Goal: Download file/media

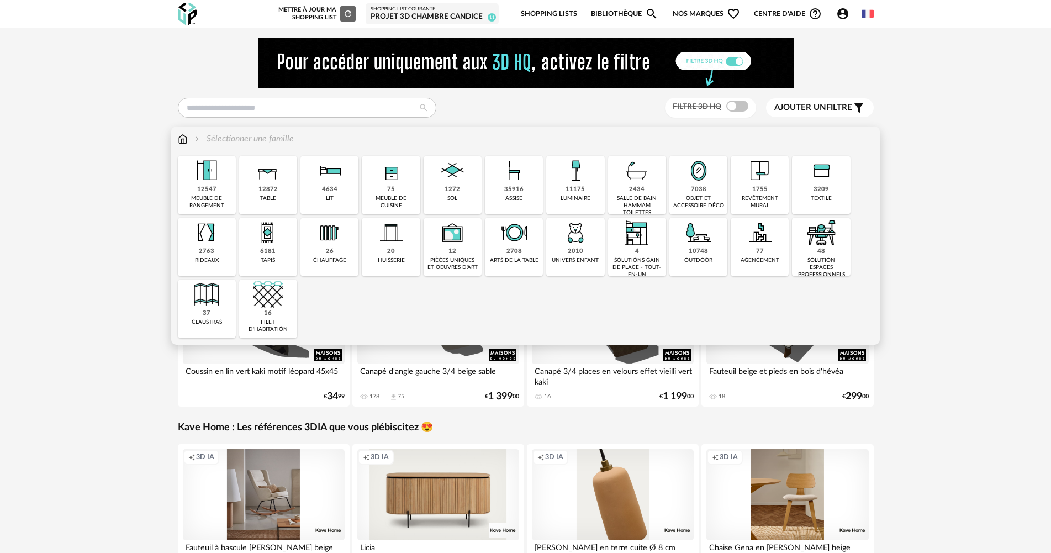
click at [813, 191] on div "3209 textile" at bounding box center [821, 185] width 58 height 59
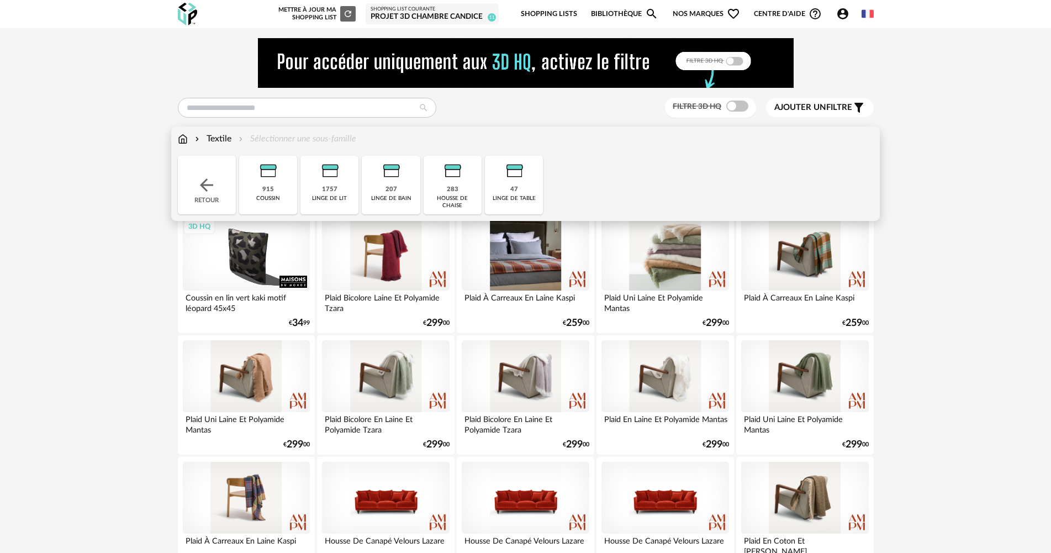
click at [190, 194] on div "Retour" at bounding box center [207, 185] width 58 height 59
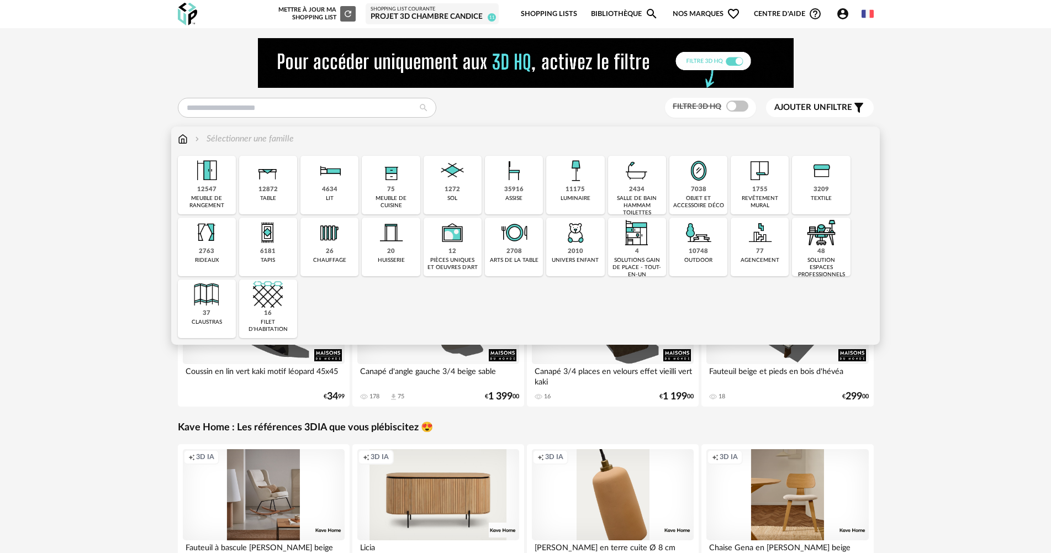
click at [207, 252] on div "2763" at bounding box center [206, 251] width 15 height 8
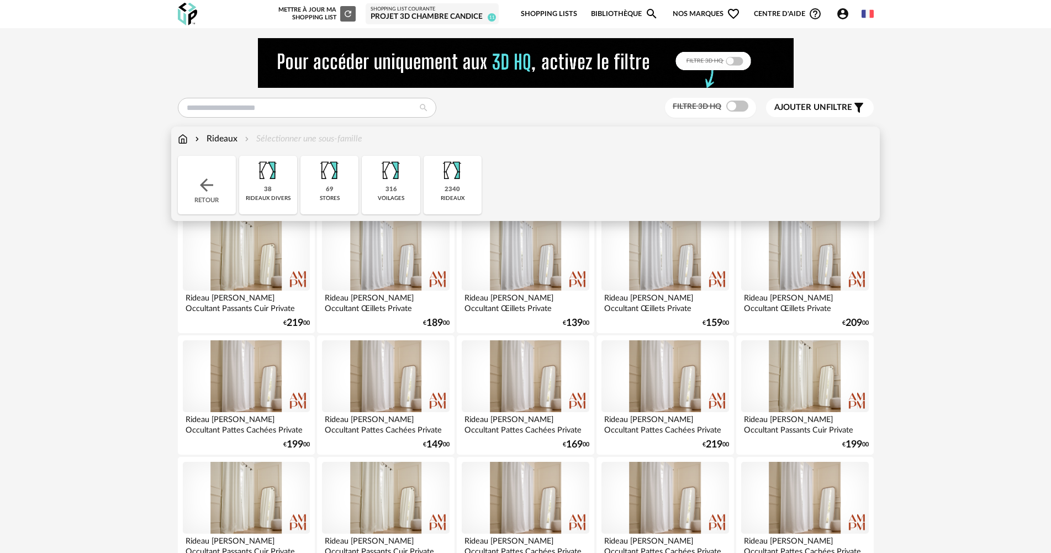
click at [335, 189] on div "69 stores" at bounding box center [329, 185] width 58 height 59
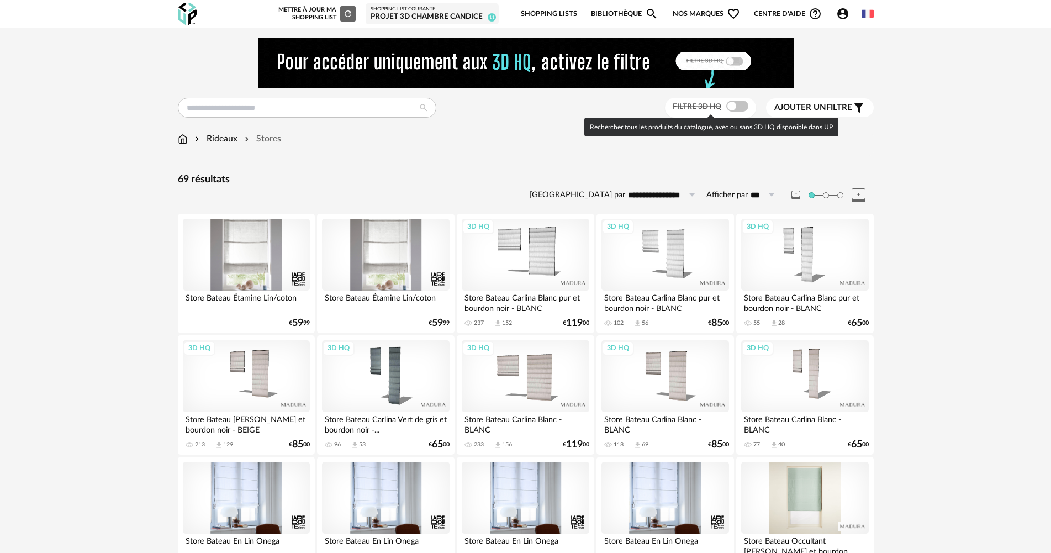
click at [737, 110] on span at bounding box center [737, 105] width 22 height 11
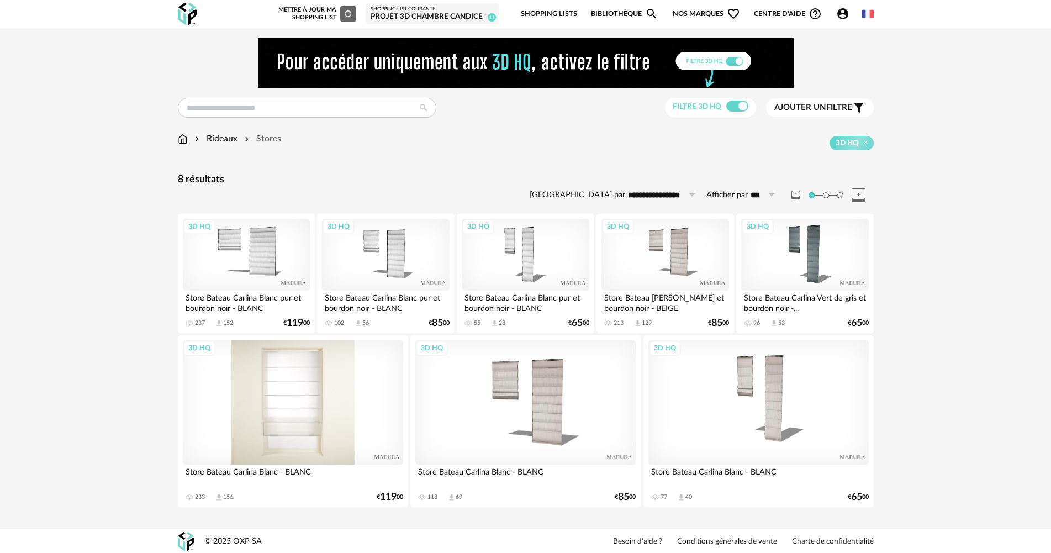
click at [273, 400] on div "3D HQ" at bounding box center [293, 402] width 220 height 124
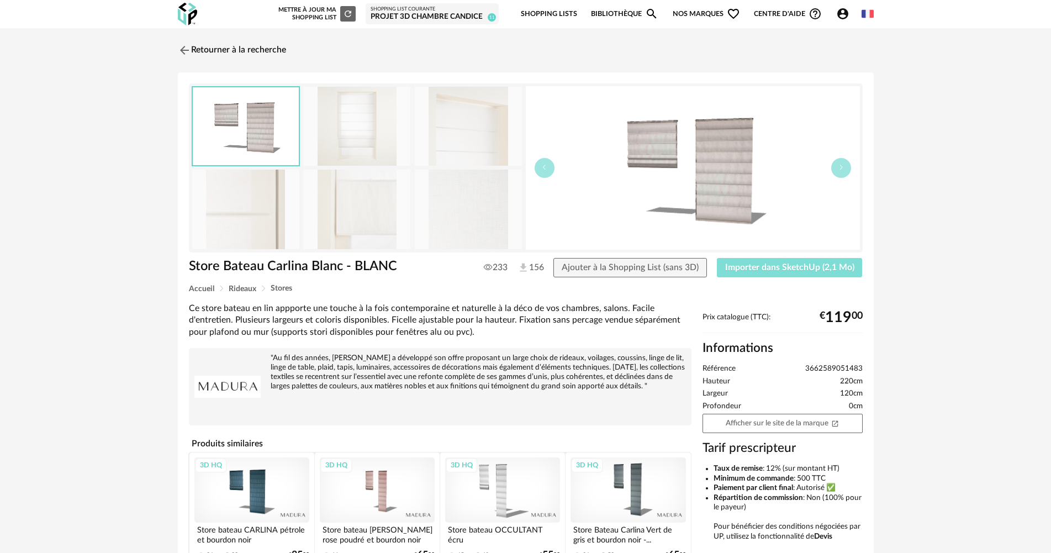
click at [819, 263] on span "Importer dans SketchUp (2,1 Mo)" at bounding box center [789, 267] width 129 height 9
